Goal: Navigation & Orientation: Find specific page/section

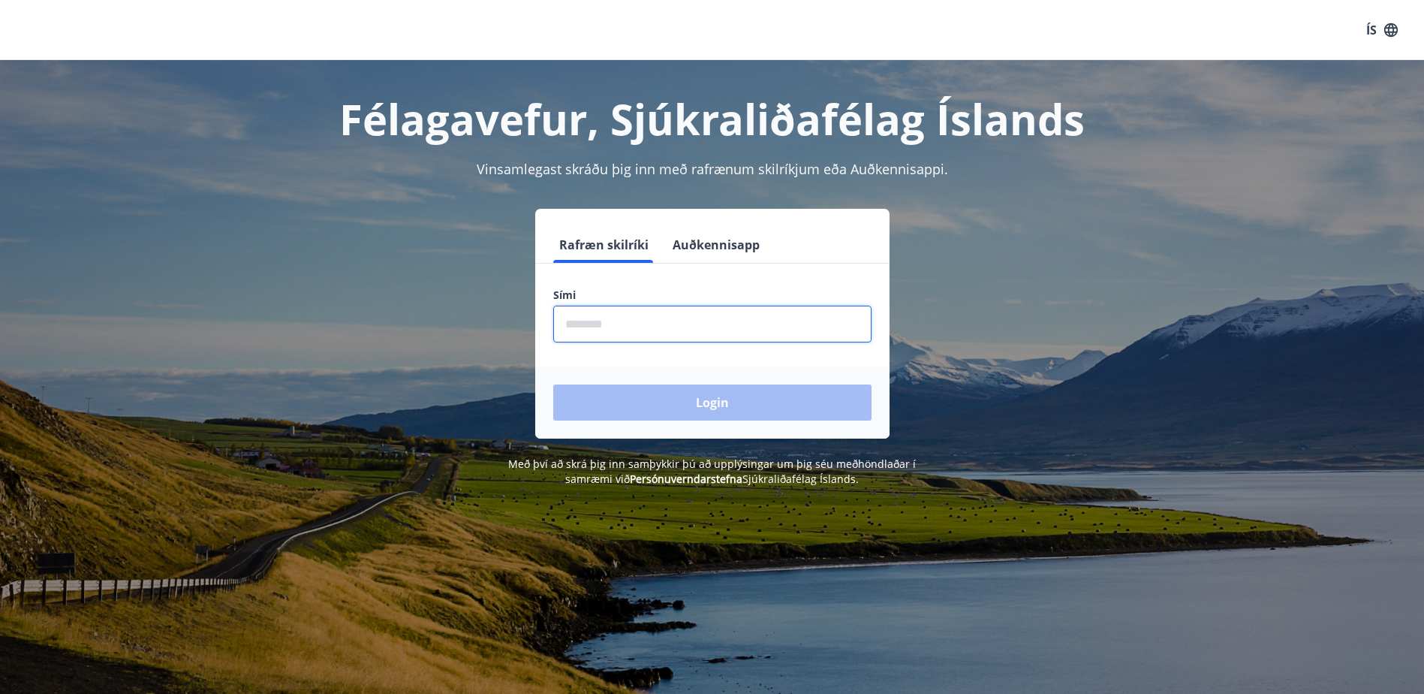
click at [661, 325] on input "phone" at bounding box center [712, 324] width 318 height 37
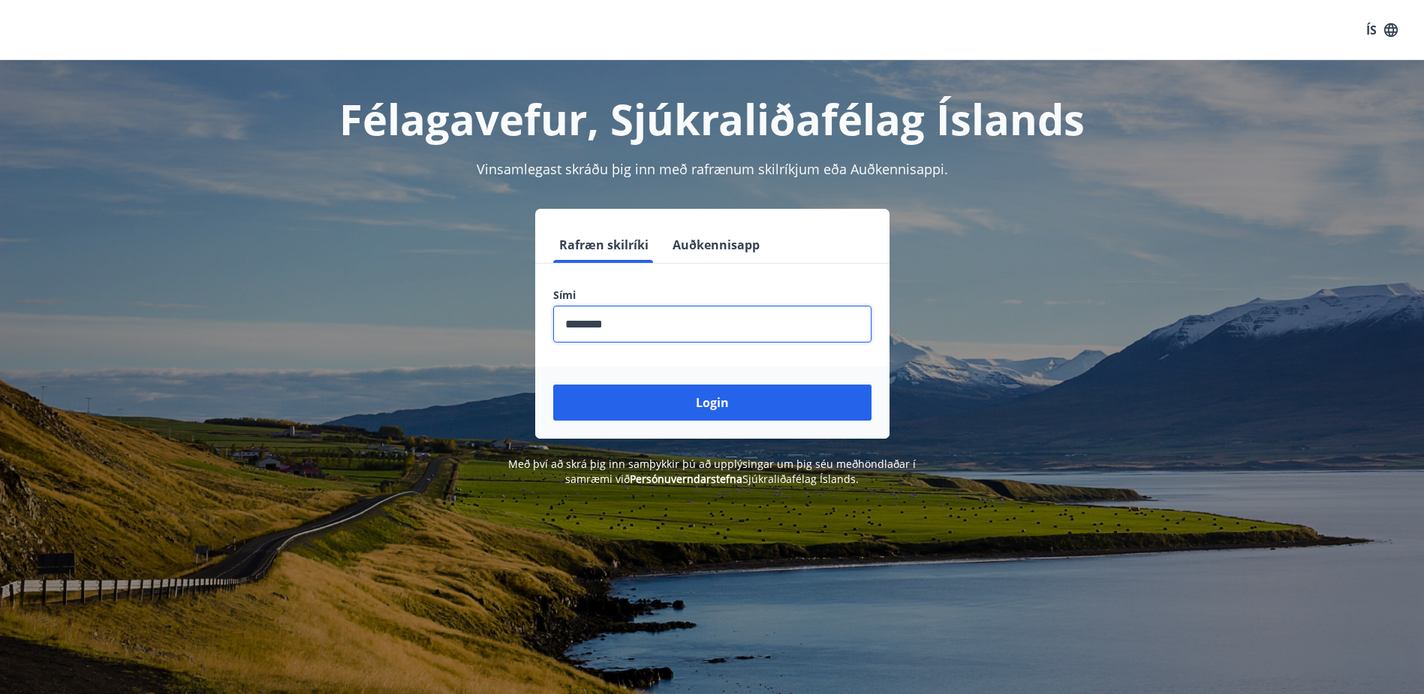
type input "********"
click at [553, 384] on button "Login" at bounding box center [712, 402] width 318 height 36
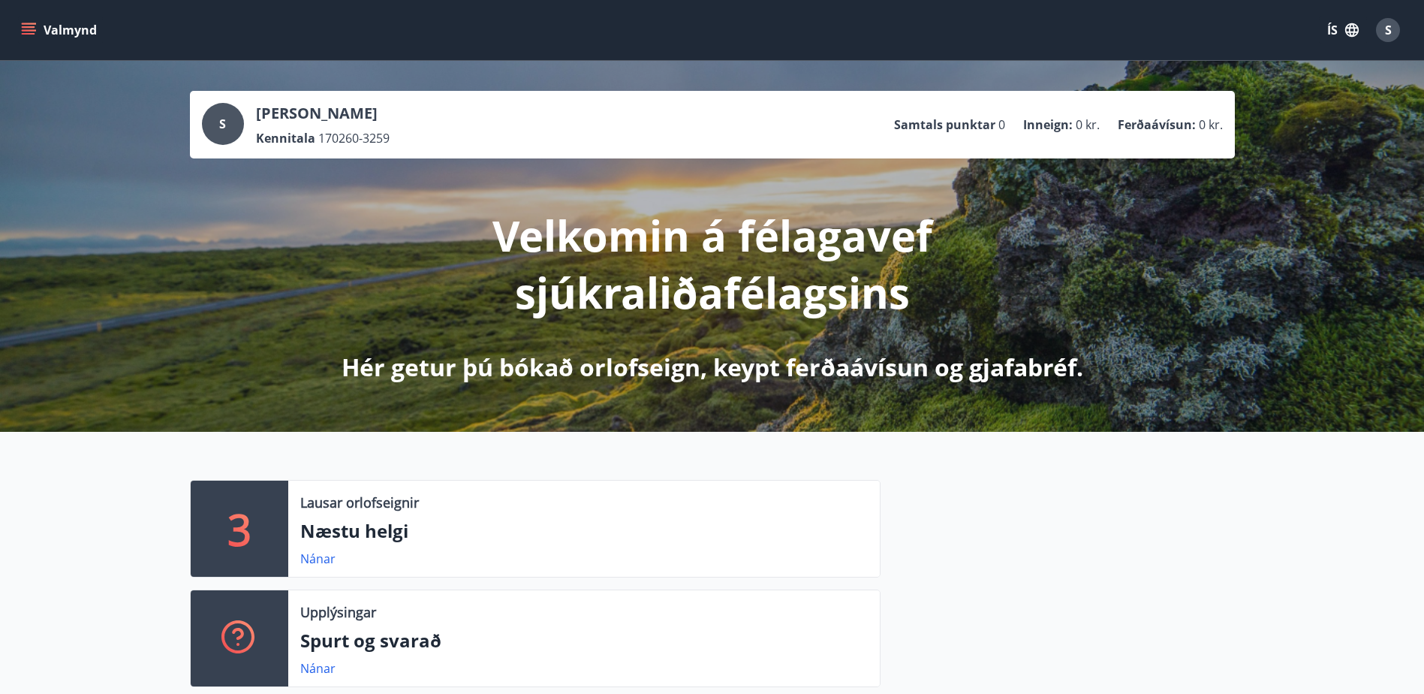
click at [29, 27] on icon "menu" at bounding box center [29, 27] width 14 height 2
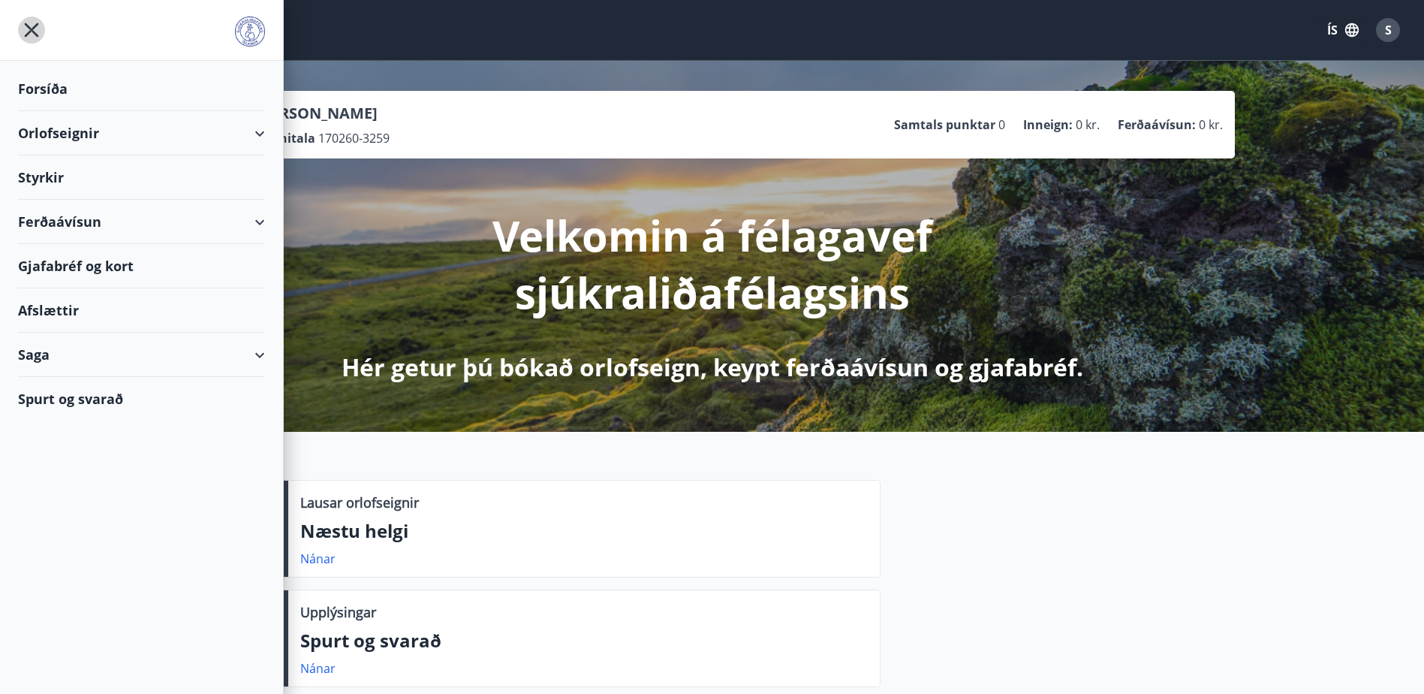
click at [34, 29] on icon "menu" at bounding box center [32, 30] width 14 height 14
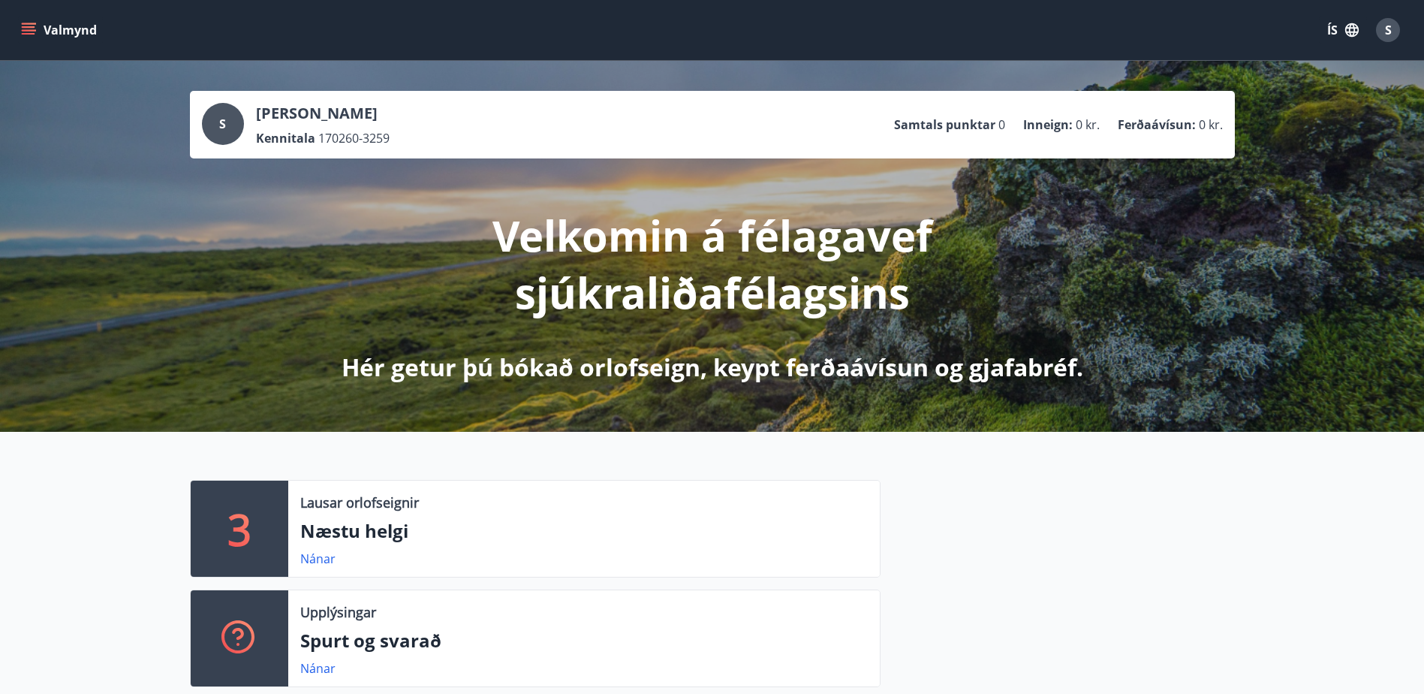
click at [1385, 28] on span "S" at bounding box center [1388, 30] width 7 height 17
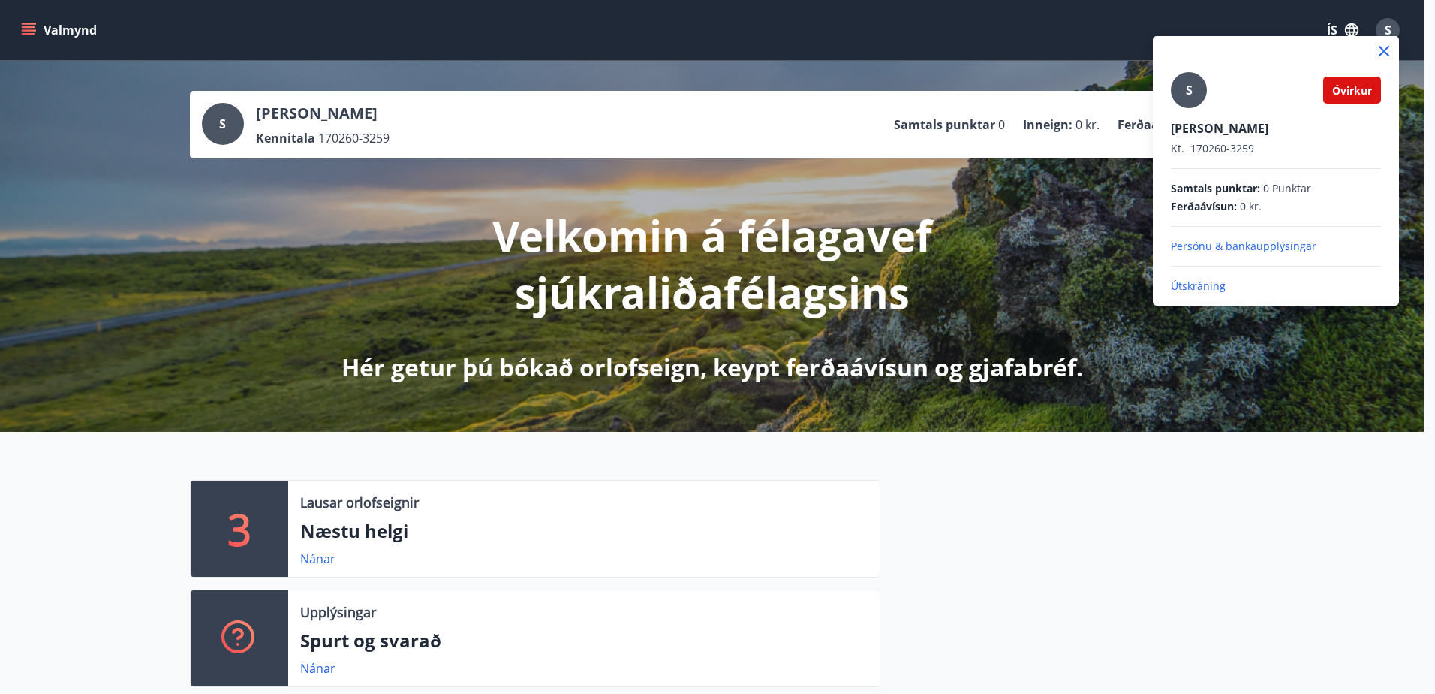
click at [1198, 285] on p "Útskráning" at bounding box center [1276, 286] width 210 height 15
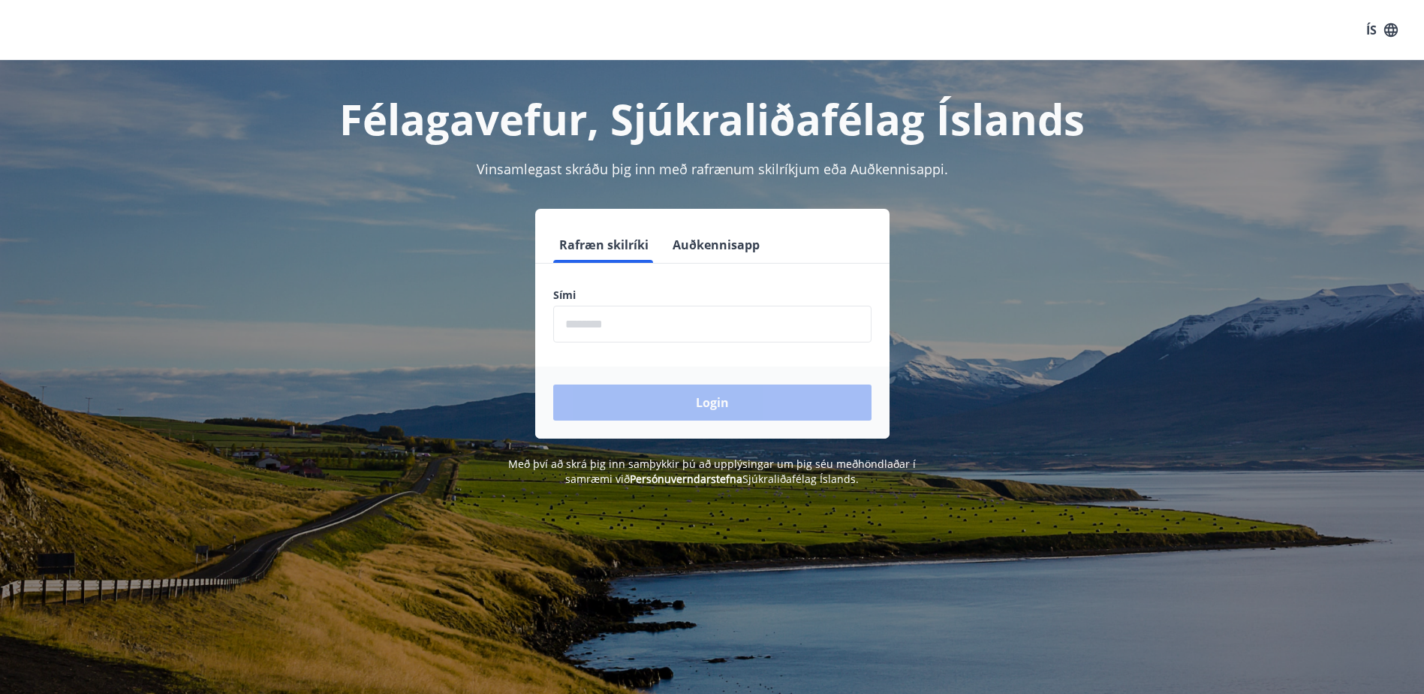
click at [640, 323] on input "phone" at bounding box center [712, 324] width 318 height 37
type input "********"
click at [553, 384] on button "Login" at bounding box center [712, 402] width 318 height 36
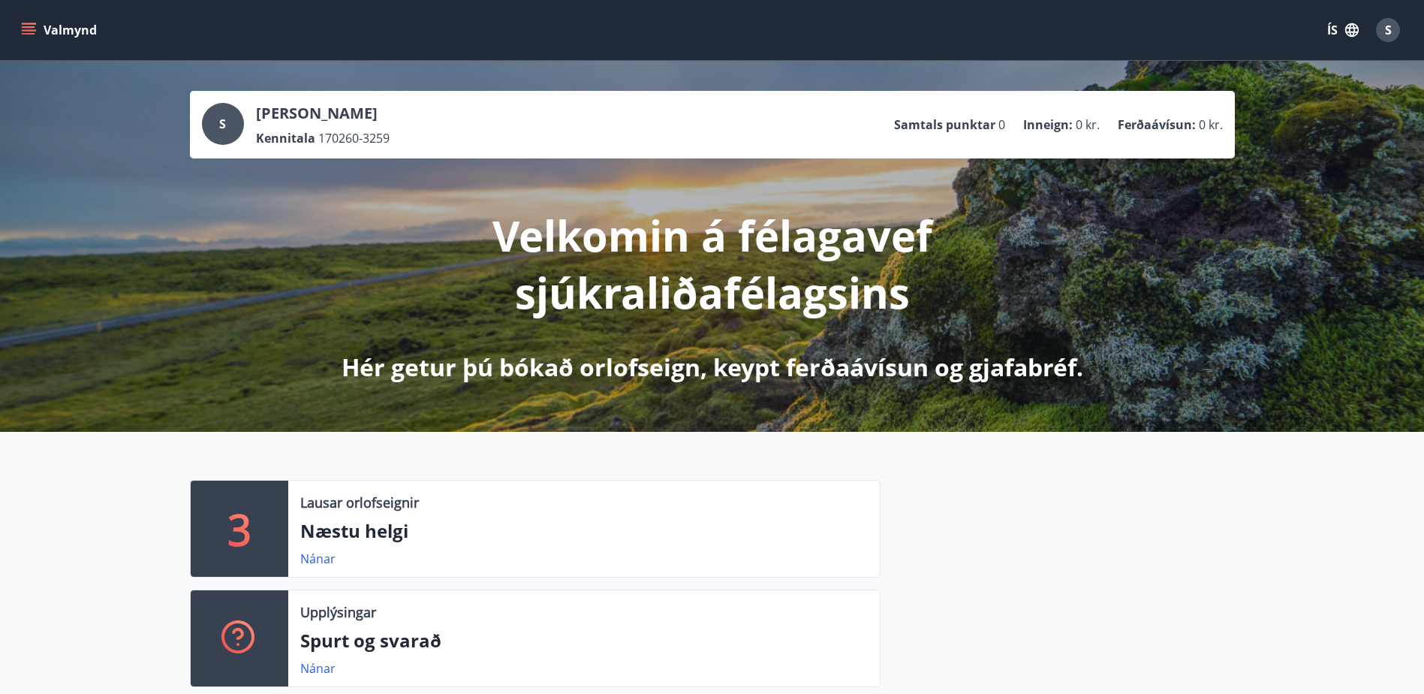
click at [29, 29] on icon "menu" at bounding box center [28, 30] width 15 height 15
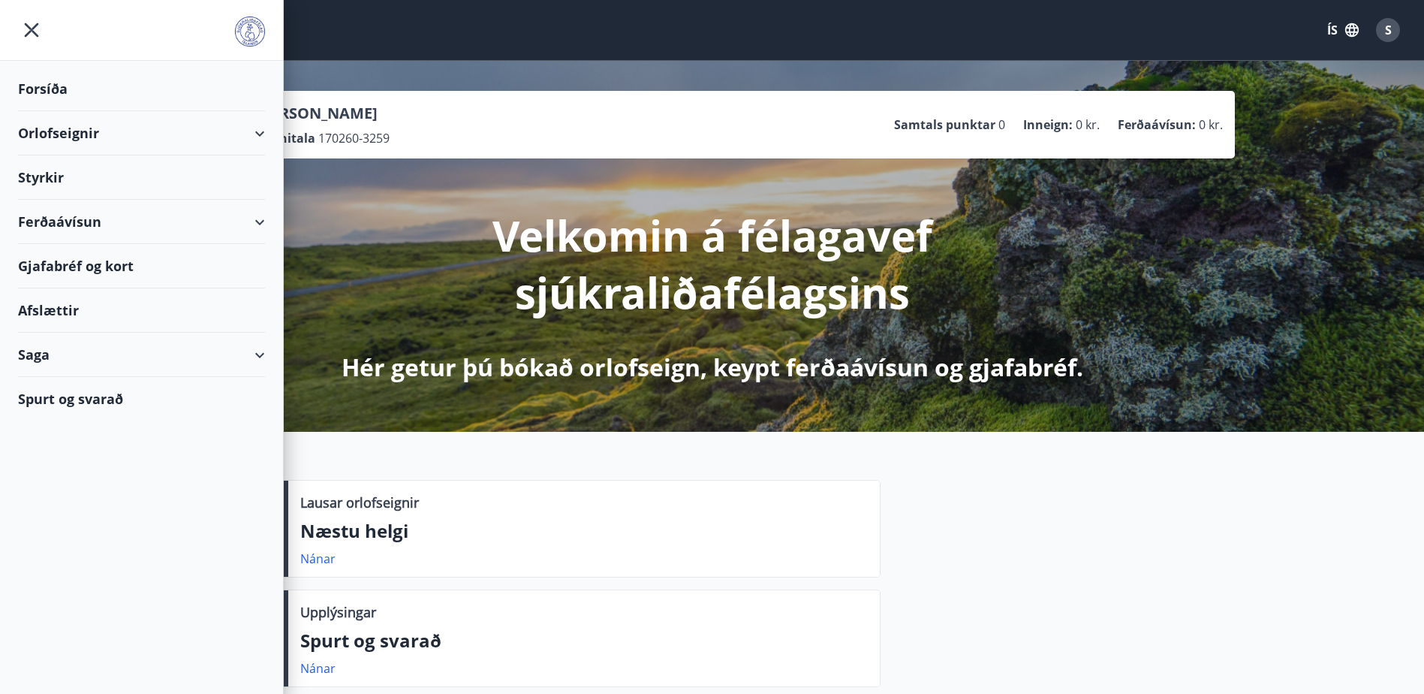
click at [90, 267] on div "Gjafabréf og kort" at bounding box center [141, 266] width 247 height 44
click at [1396, 31] on div "S" at bounding box center [1388, 30] width 24 height 24
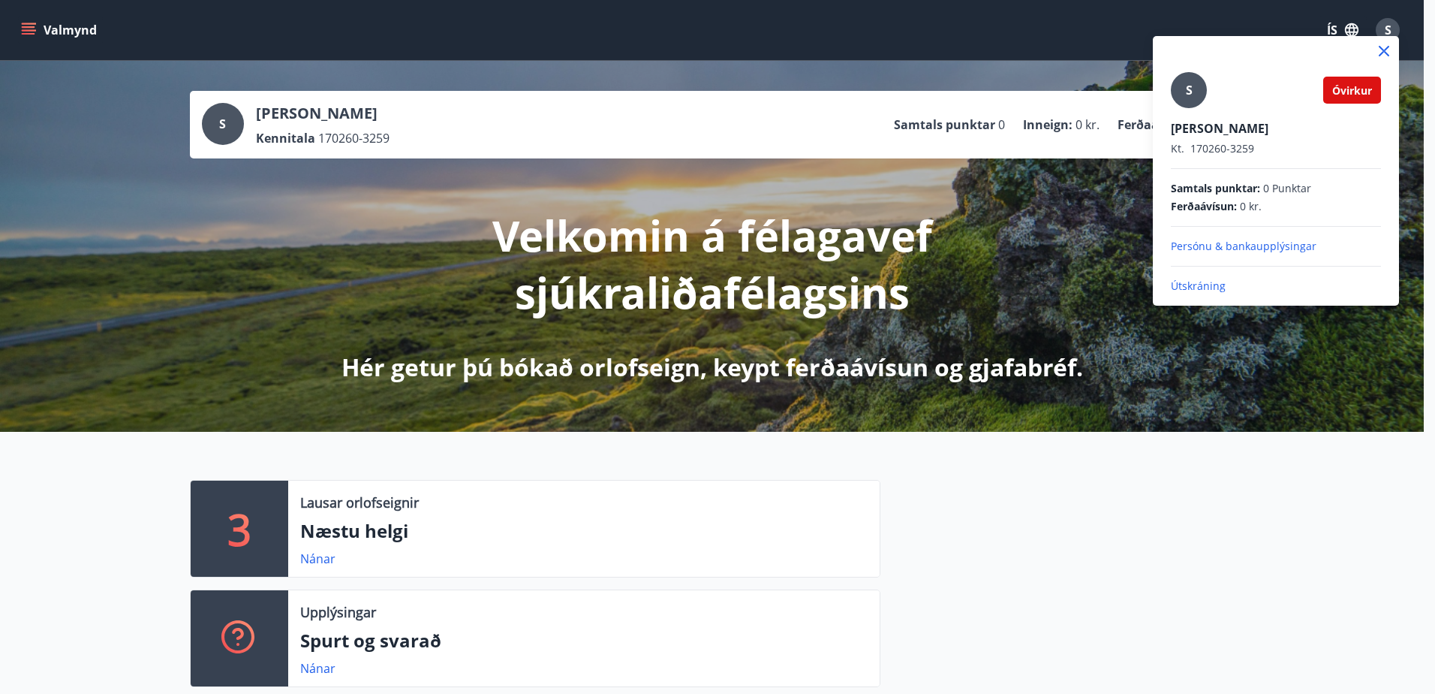
click at [1203, 288] on p "Útskráning" at bounding box center [1276, 286] width 210 height 15
